Goal: Transaction & Acquisition: Purchase product/service

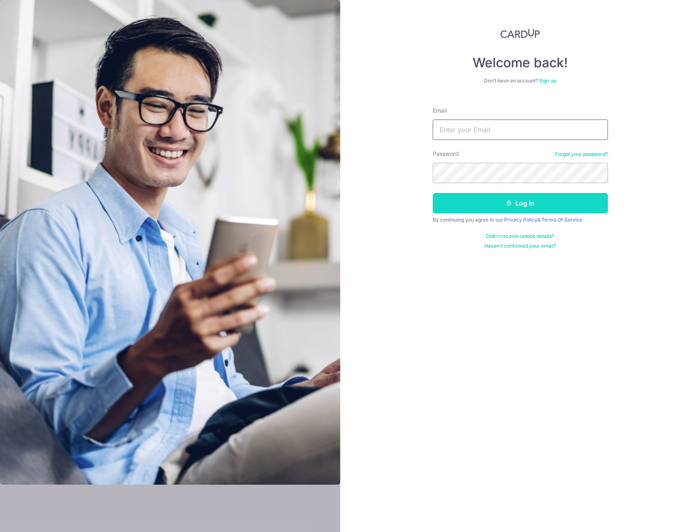
type input "jnhljnhl0808@gmail.com"
click at [519, 200] on button "Log in" at bounding box center [520, 203] width 175 height 20
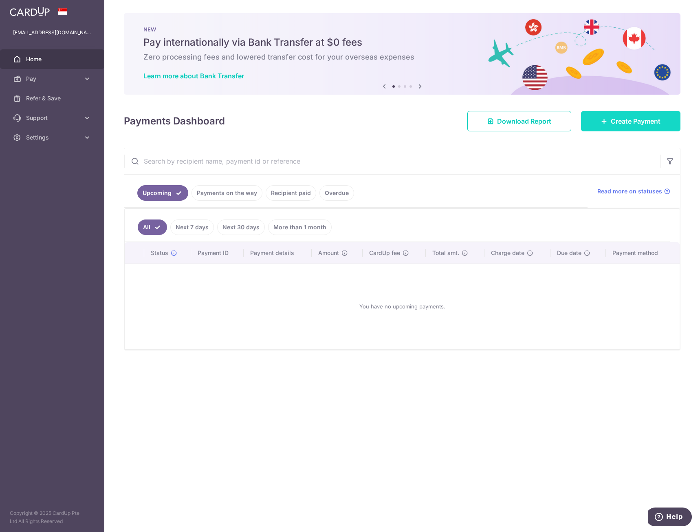
click at [603, 121] on icon at bounding box center [604, 121] width 7 height 7
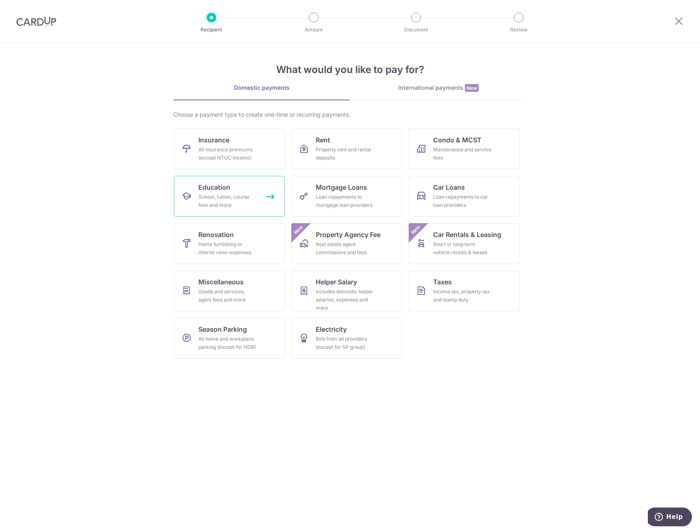
click at [234, 205] on div "School, tuition, course fees and more" at bounding box center [228, 201] width 59 height 16
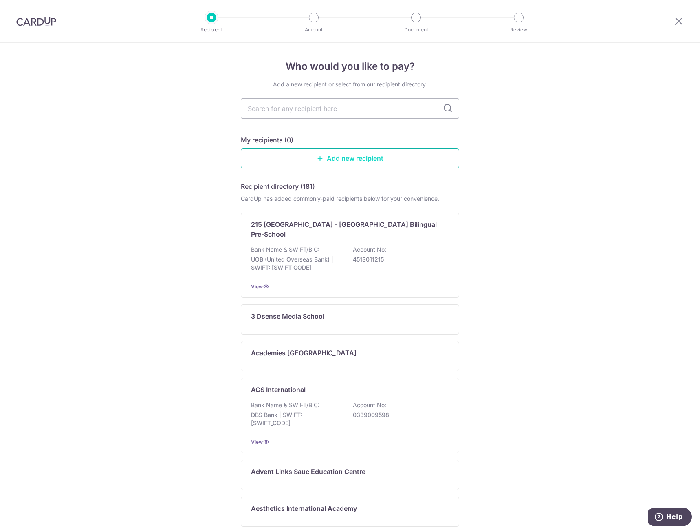
click at [322, 156] on link "Add new recipient" at bounding box center [350, 158] width 219 height 20
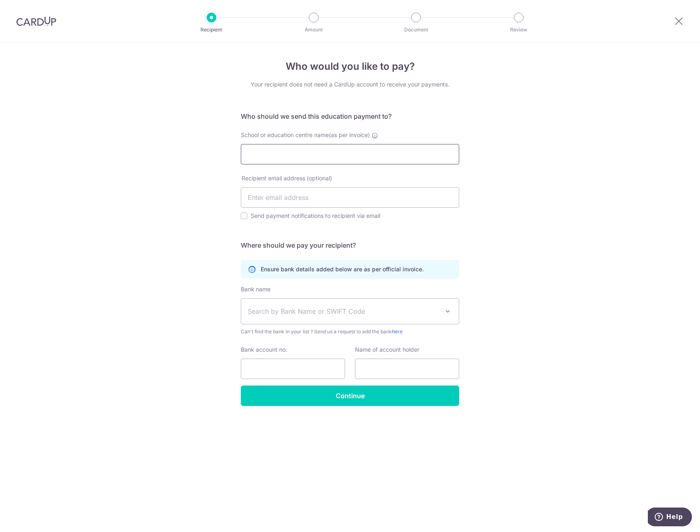
click at [311, 153] on input "School or education centre name(as per invoice)" at bounding box center [350, 154] width 219 height 20
click at [378, 134] on icon at bounding box center [375, 135] width 7 height 7
click at [378, 144] on input "School or education centre name(as per invoice) This could be the name of the s…" at bounding box center [350, 154] width 219 height 20
click at [382, 159] on input "School or education centre name(as per invoice)" at bounding box center [350, 154] width 219 height 20
type input "MY WORLD PRESCHOOL LTD"
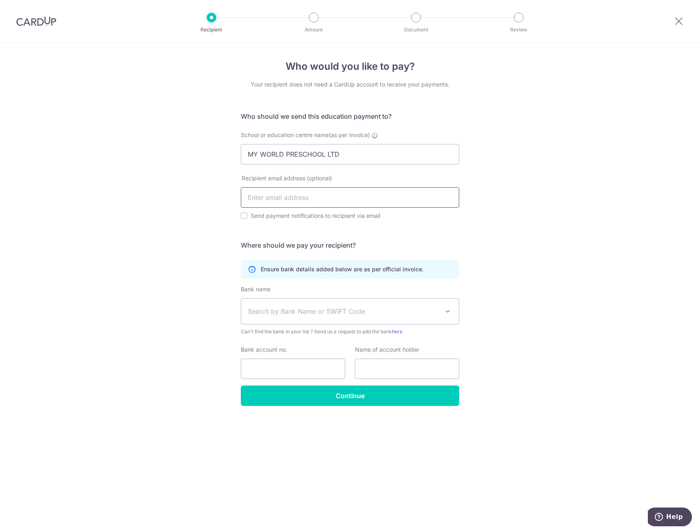
click at [283, 201] on input "text" at bounding box center [350, 197] width 219 height 20
click at [159, 187] on div "Who would you like to pay? Your recipient does not need a CardUp account to rec…" at bounding box center [350, 287] width 700 height 489
click at [287, 313] on span "Search by Bank Name or SWIFT Code" at bounding box center [344, 311] width 192 height 10
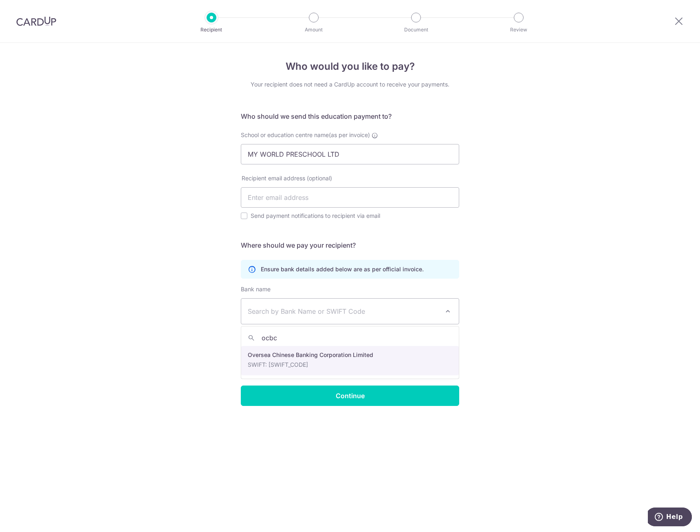
type input "ocbc"
select select "12"
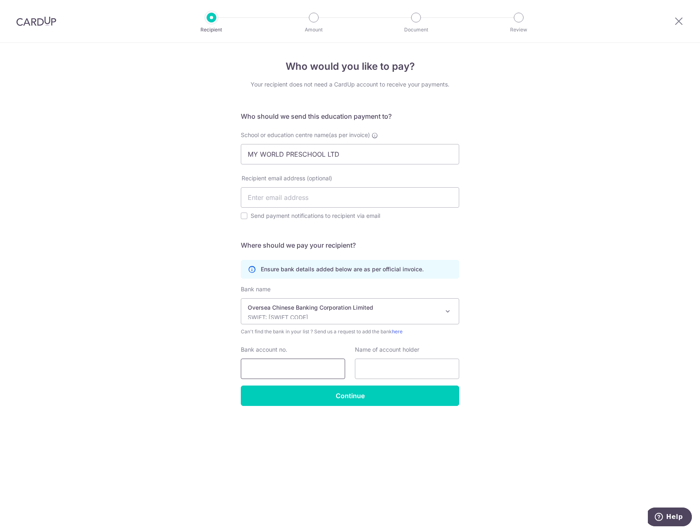
click at [318, 368] on input "Bank account no." at bounding box center [293, 368] width 104 height 20
drag, startPoint x: 318, startPoint y: 372, endPoint x: 238, endPoint y: 368, distance: 80.0
click at [238, 368] on div "Bank account no. [FINANCIAL_ID]" at bounding box center [293, 361] width 114 height 33
type input "686283177001"
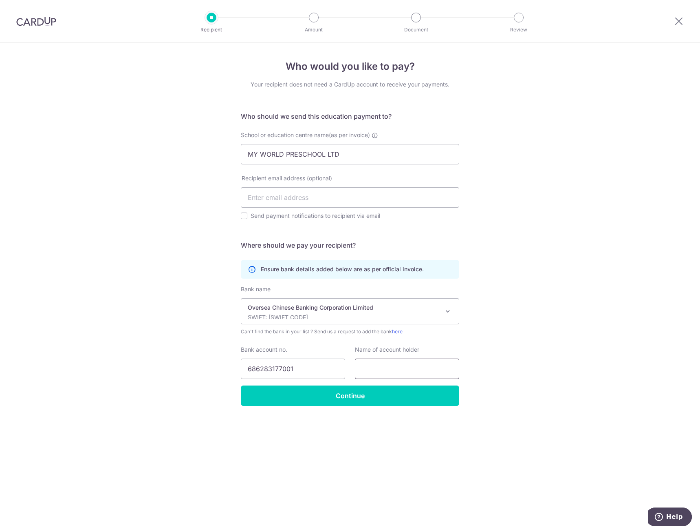
click at [361, 367] on input "text" at bounding box center [407, 368] width 104 height 20
drag, startPoint x: 398, startPoint y: 156, endPoint x: 232, endPoint y: 158, distance: 166.8
click at [232, 158] on div "Who would you like to pay? Your recipient does not need a CardUp account to rec…" at bounding box center [350, 287] width 700 height 489
click at [421, 364] on input "text" at bounding box center [407, 368] width 104 height 20
paste input "MY WORLD PRESCHOOL LTD"
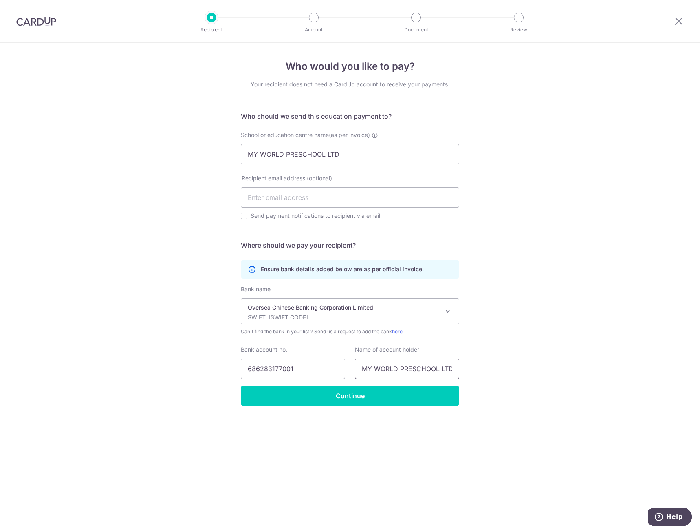
scroll to position [0, 1]
type input "MY WORLD PRESCHOOL LTD"
click at [382, 391] on input "Continue" at bounding box center [350, 395] width 219 height 20
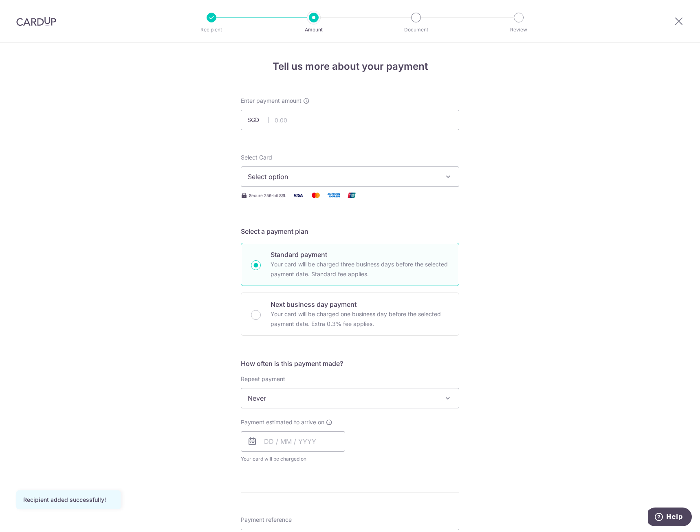
click at [387, 174] on span "Select option" at bounding box center [343, 177] width 190 height 10
drag, startPoint x: 176, startPoint y: 228, endPoint x: 283, endPoint y: 153, distance: 131.1
click at [176, 228] on div "Tell us more about your payment Enter payment amount SGD Recipient added succes…" at bounding box center [350, 412] width 700 height 738
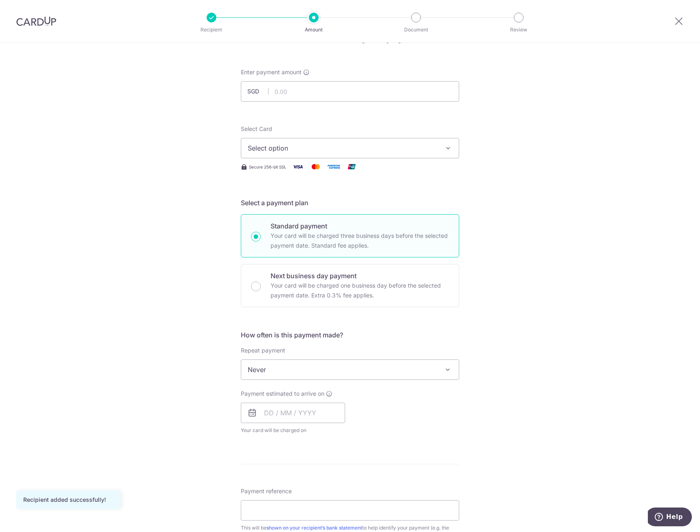
scroll to position [122, 0]
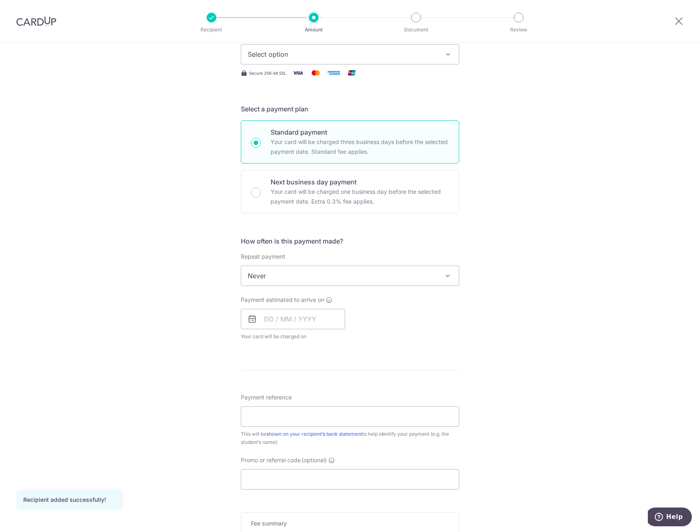
click at [289, 279] on span "Never" at bounding box center [350, 276] width 218 height 20
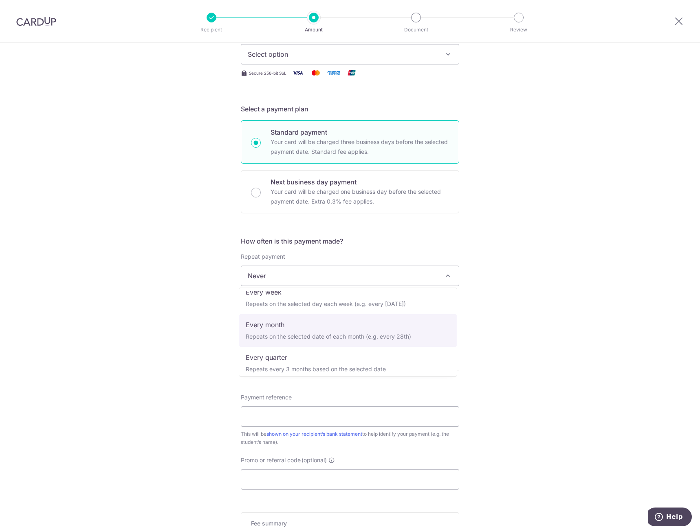
scroll to position [41, 0]
select select "3"
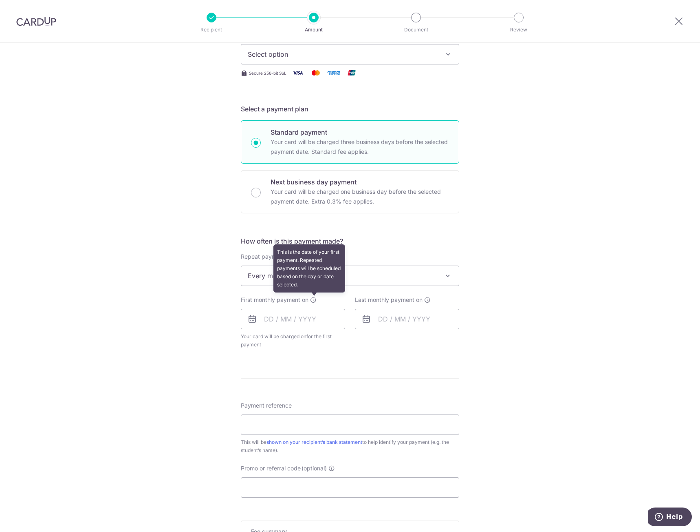
click at [312, 302] on icon at bounding box center [313, 299] width 7 height 7
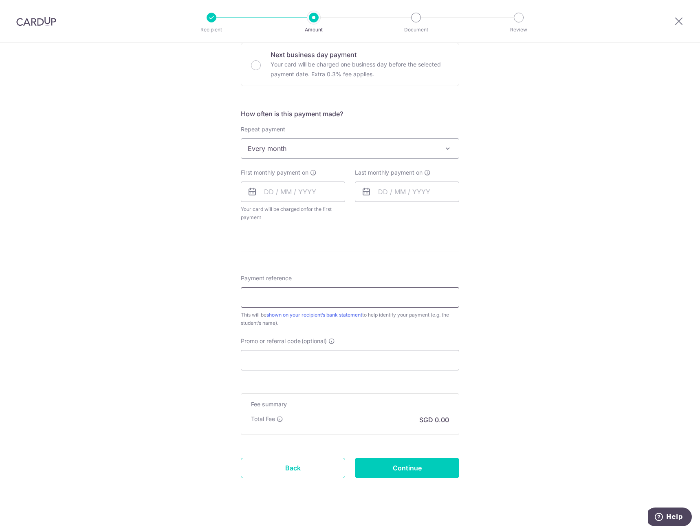
scroll to position [257, 0]
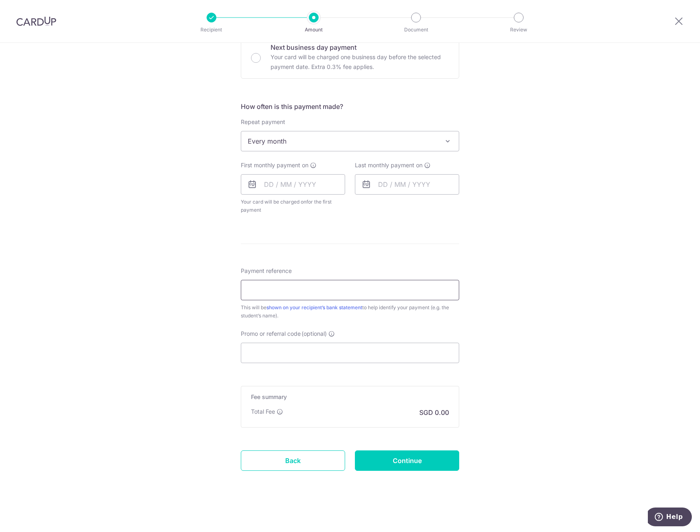
click at [313, 288] on input "Payment reference" at bounding box center [350, 290] width 219 height 20
click at [141, 279] on div "Tell us more about your payment Enter payment amount SGD Recipient added succes…" at bounding box center [350, 159] width 700 height 746
click at [259, 290] on input "Payment reference" at bounding box center [350, 290] width 219 height 20
click at [186, 298] on div "Tell us more about your payment Enter payment amount SGD Recipient added succes…" at bounding box center [350, 159] width 700 height 746
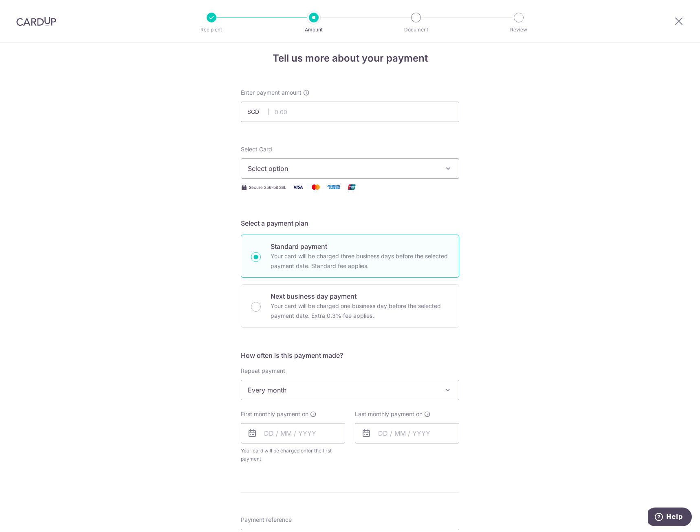
scroll to position [0, 0]
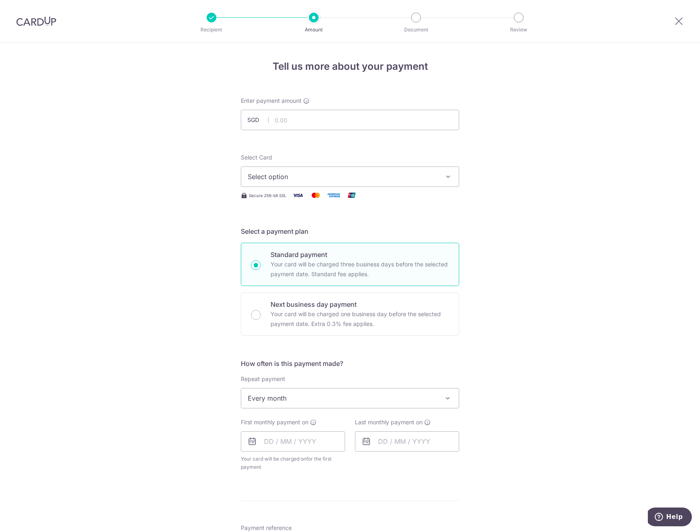
click at [307, 175] on span "Select option" at bounding box center [343, 177] width 190 height 10
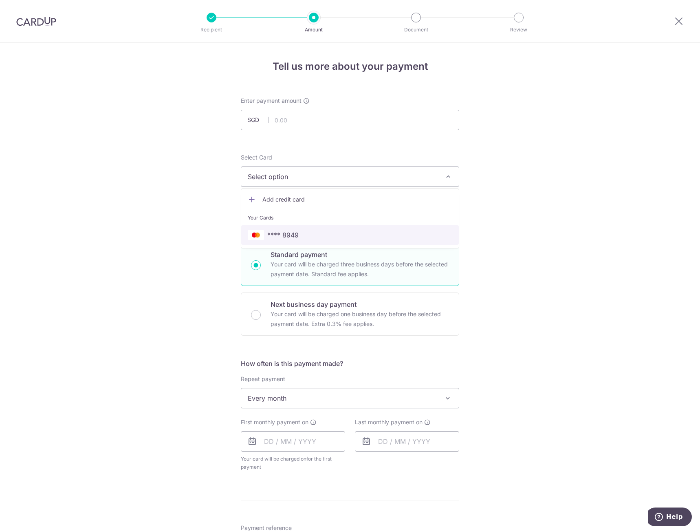
click at [294, 239] on span "**** 8949" at bounding box center [282, 235] width 31 height 10
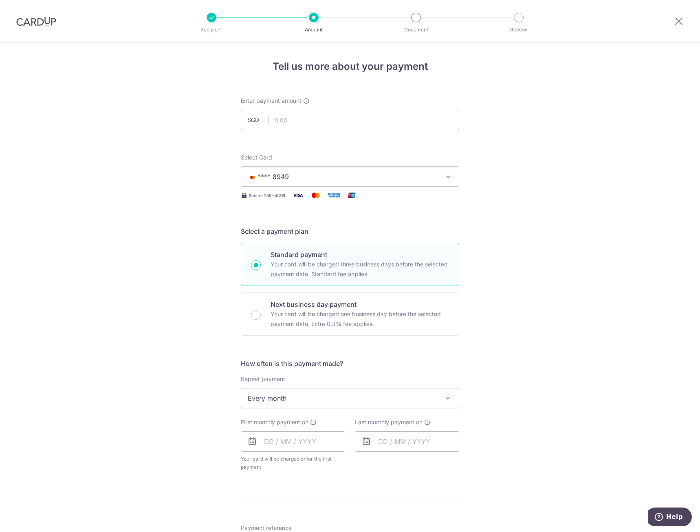
scroll to position [204, 0]
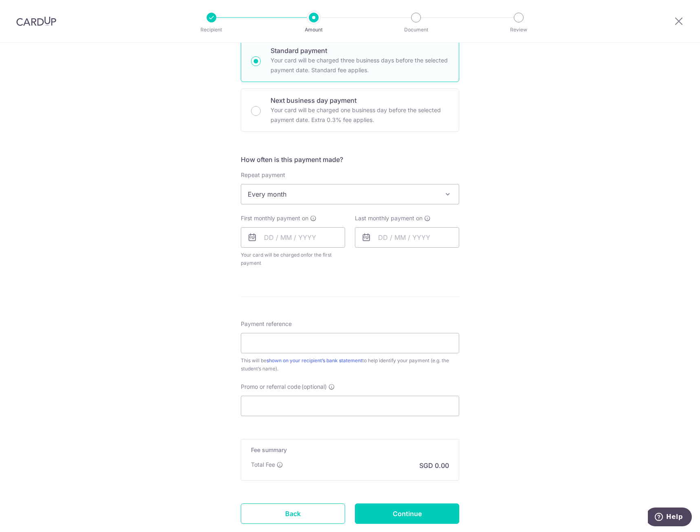
click at [280, 192] on span "Every month" at bounding box center [350, 194] width 218 height 20
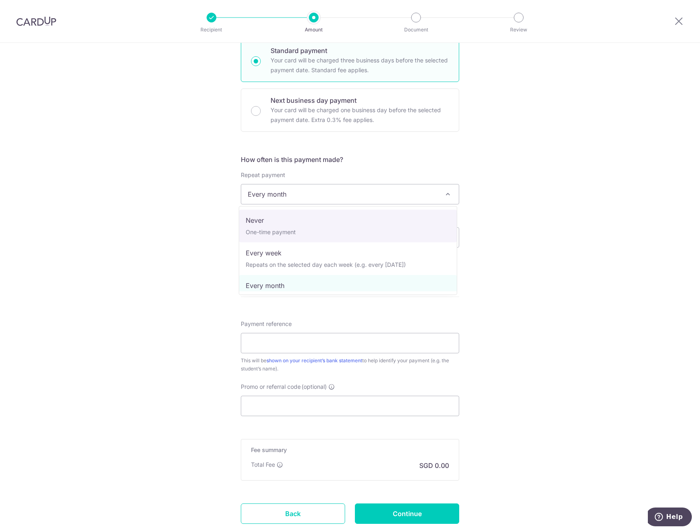
click at [170, 241] on div "Tell us more about your payment Enter payment amount SGD Recipient added succes…" at bounding box center [350, 212] width 700 height 746
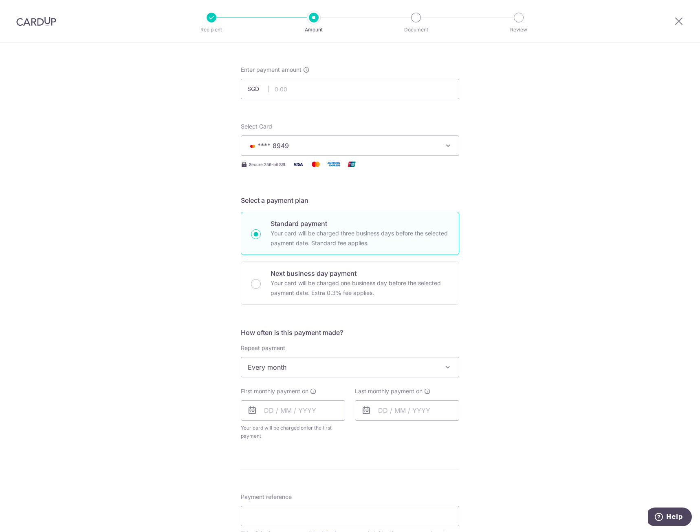
scroll to position [12, 0]
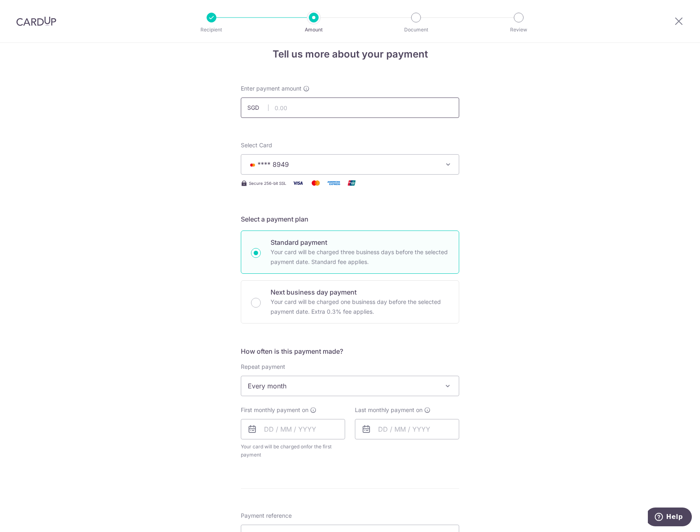
click at [283, 102] on input "text" at bounding box center [350, 107] width 219 height 20
